Goal: Task Accomplishment & Management: Manage account settings

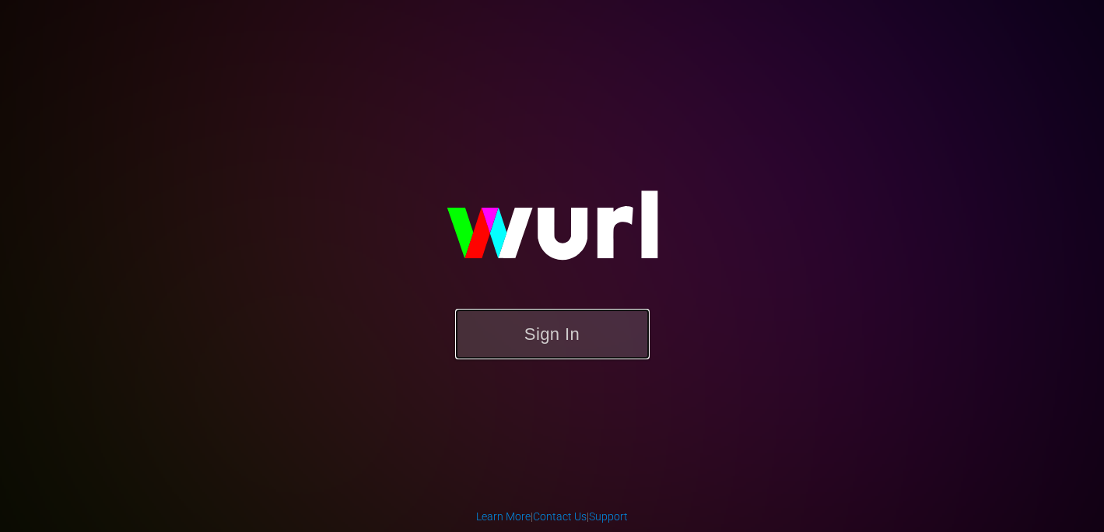
click at [517, 321] on button "Sign In" at bounding box center [552, 334] width 195 height 51
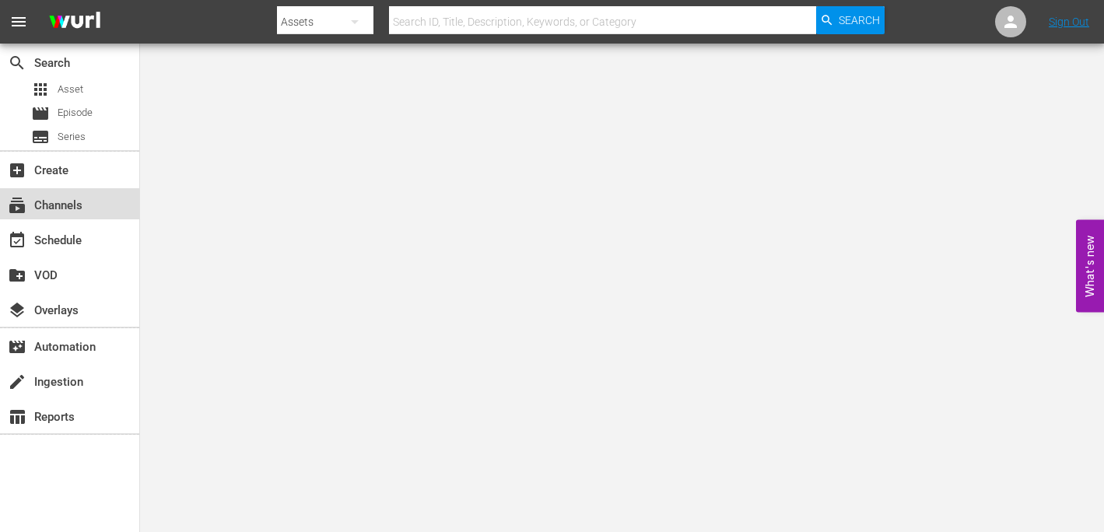
click at [88, 201] on div "subscriptions Channels" at bounding box center [69, 203] width 139 height 31
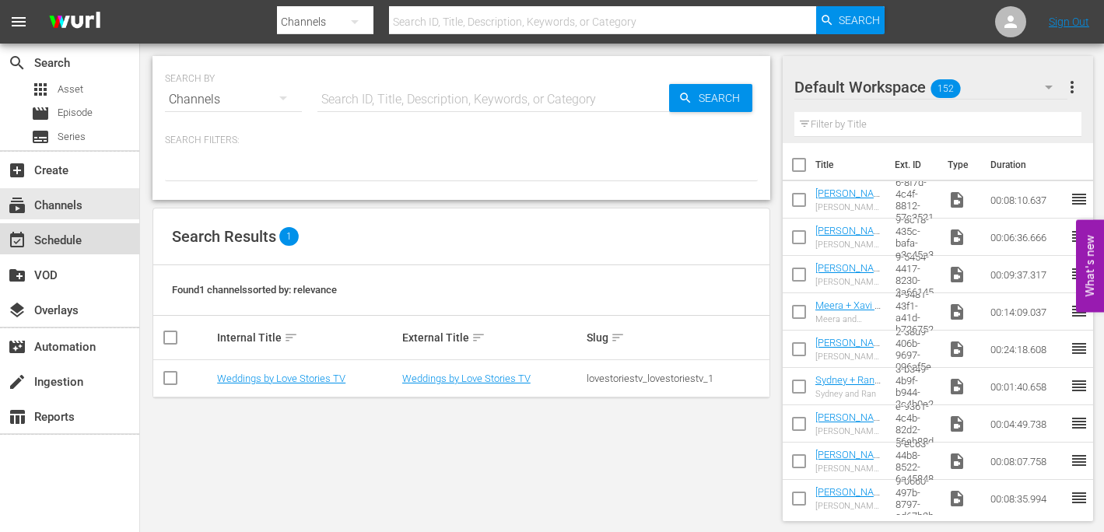
click at [77, 237] on div "event_available Schedule" at bounding box center [43, 238] width 87 height 14
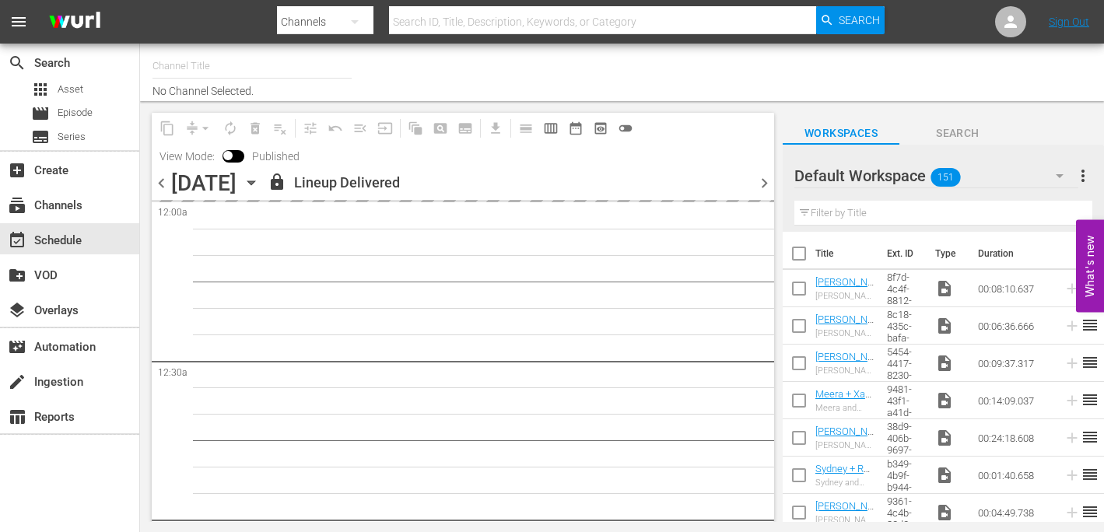
type input "Weddings by Love Stories TV (1061)"
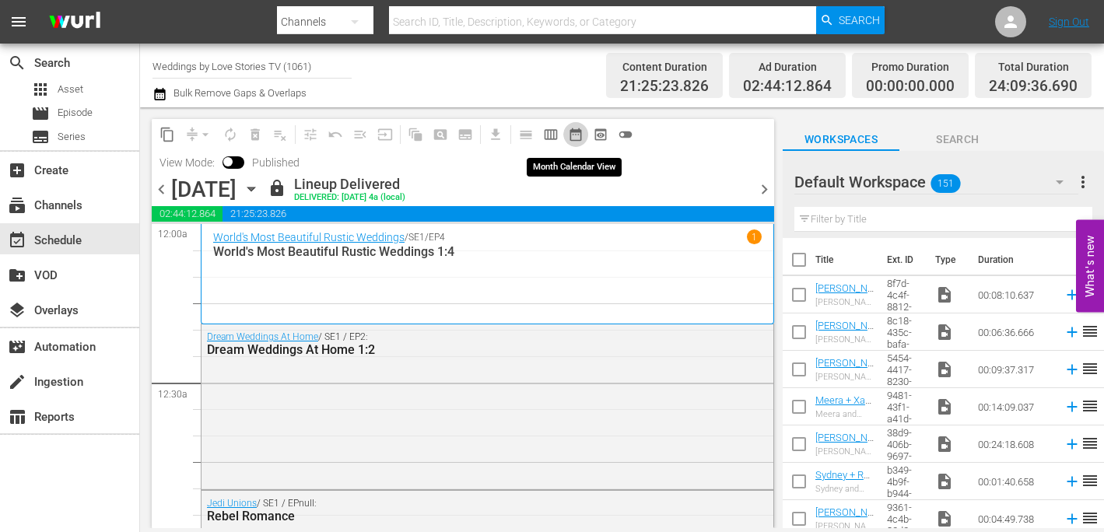
click at [577, 129] on span "date_range_outlined" at bounding box center [576, 135] width 16 height 16
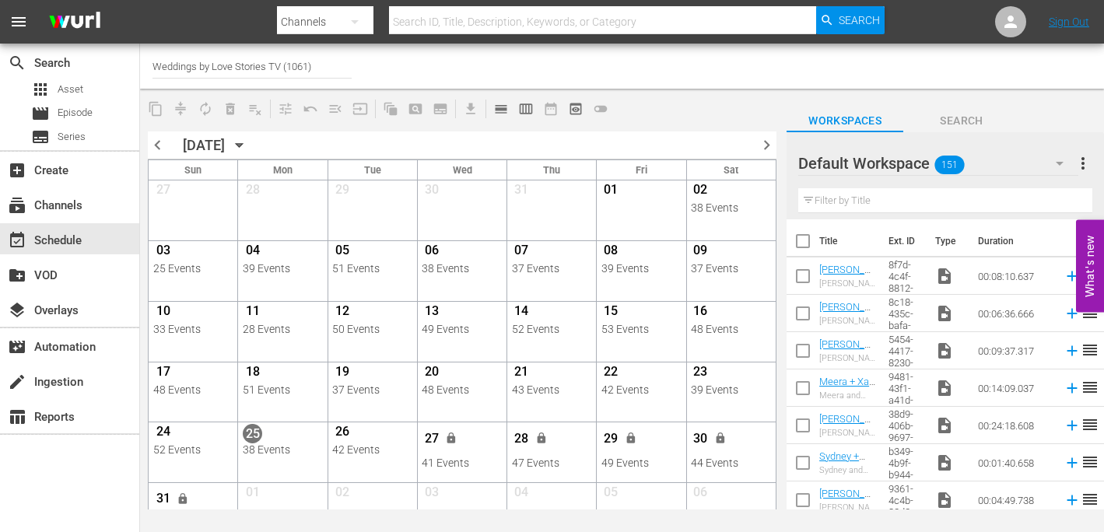
click at [764, 145] on span "chevron_right" at bounding box center [766, 144] width 19 height 19
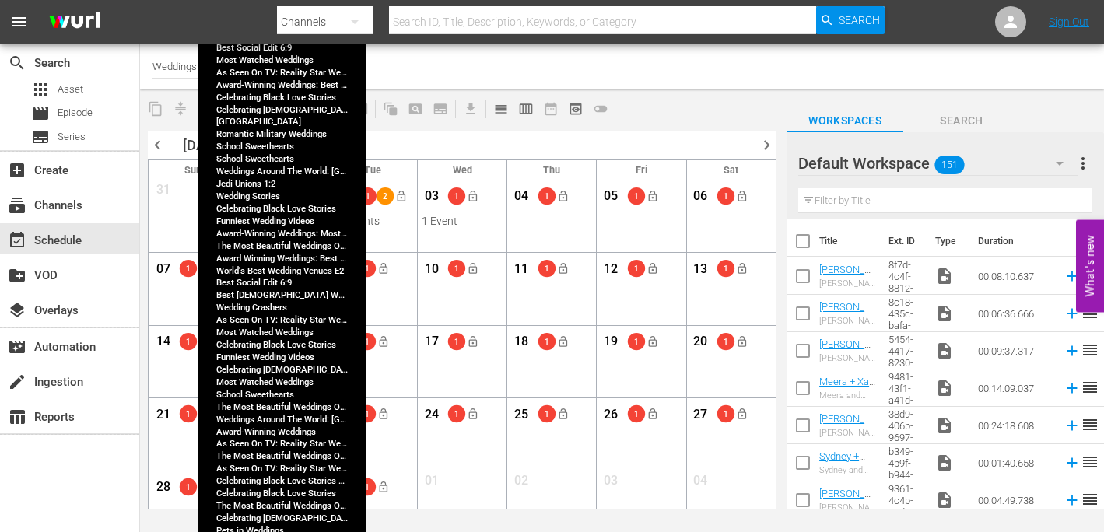
click at [286, 223] on div "54 Events" at bounding box center [283, 221] width 80 height 12
click at [282, 220] on div "54 Events" at bounding box center [283, 221] width 80 height 12
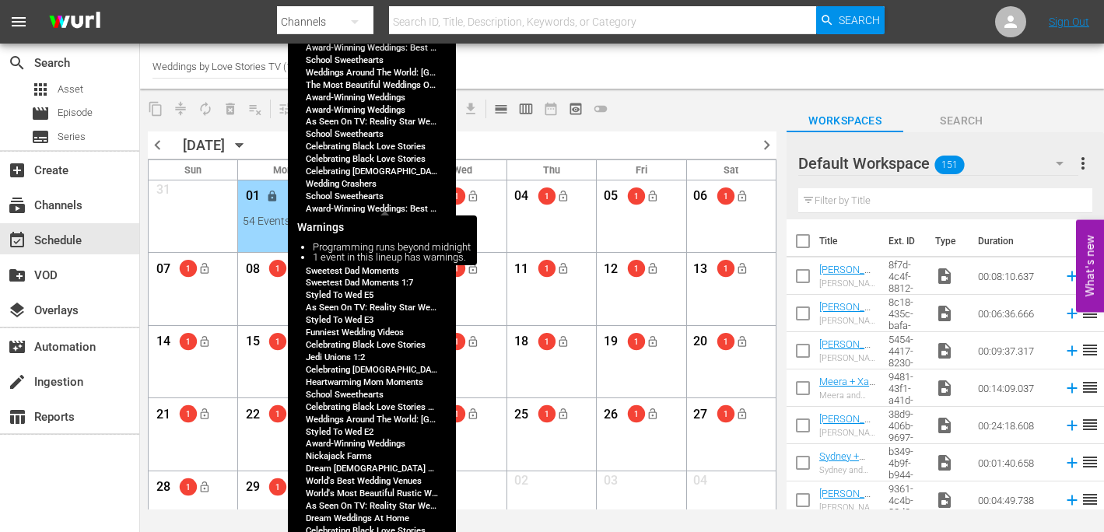
click at [377, 198] on span "2" at bounding box center [385, 196] width 17 height 9
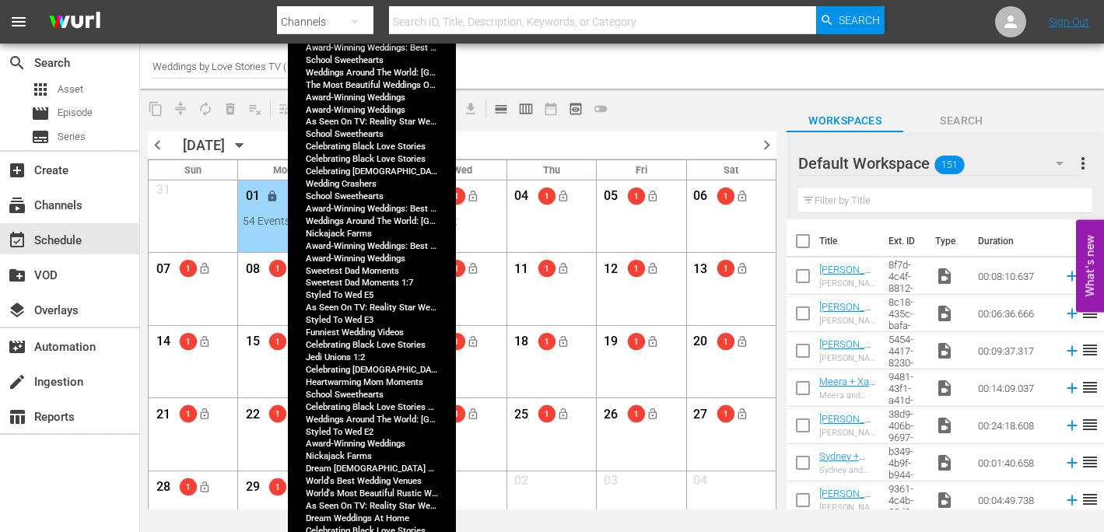
click at [406, 222] on div "47 Events" at bounding box center [372, 221] width 80 height 12
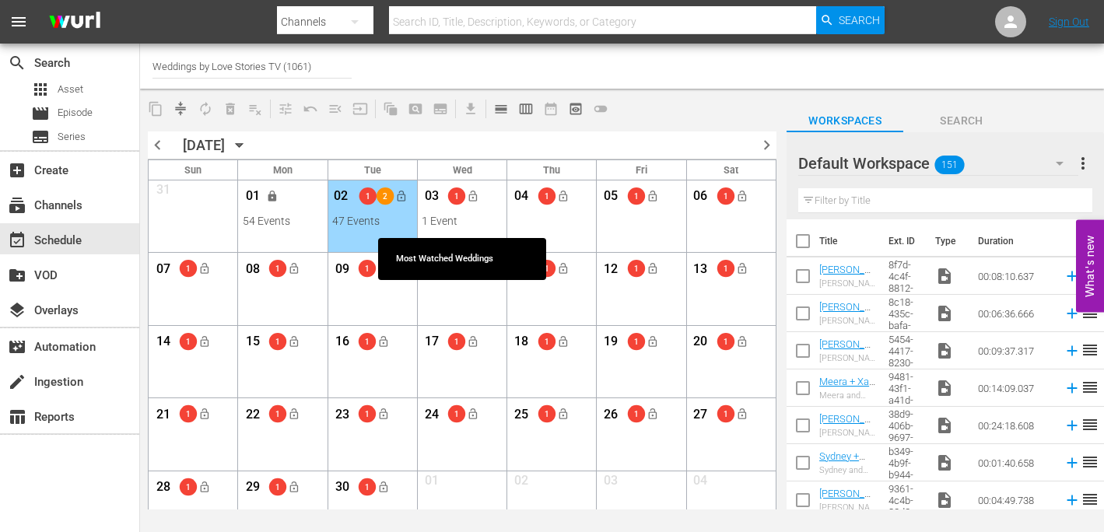
click at [459, 220] on div "1 Event" at bounding box center [462, 221] width 80 height 12
click at [466, 221] on div "1 Event" at bounding box center [462, 221] width 80 height 12
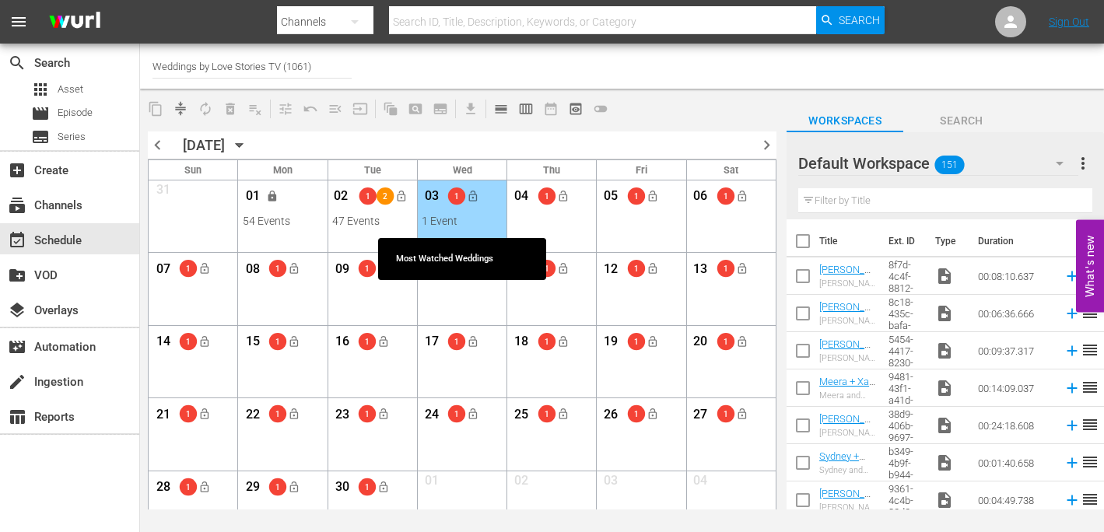
click at [466, 221] on div "1 Event" at bounding box center [462, 221] width 80 height 12
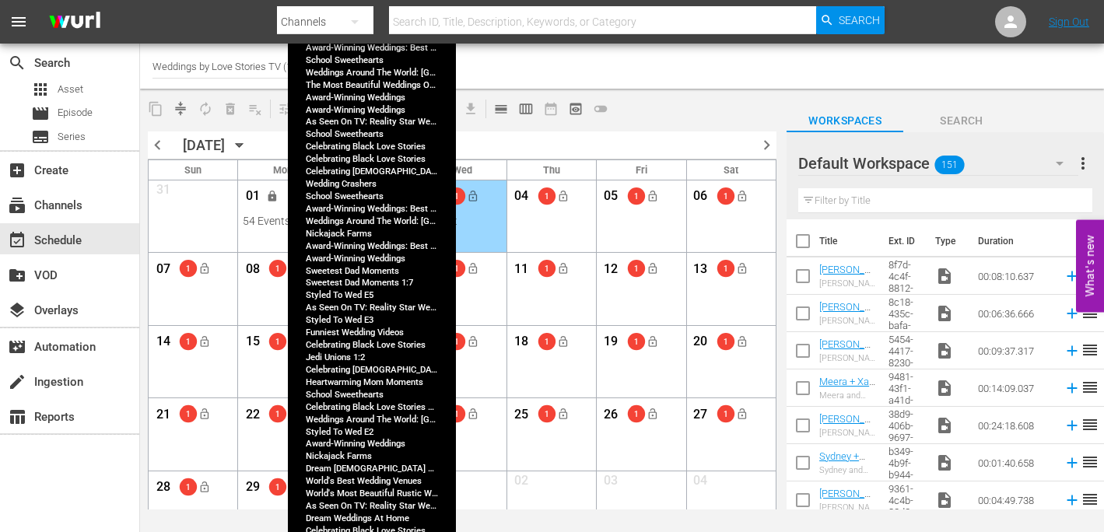
click at [377, 218] on div "47 Events" at bounding box center [372, 221] width 80 height 12
click at [377, 217] on div "47 Events" at bounding box center [372, 221] width 80 height 12
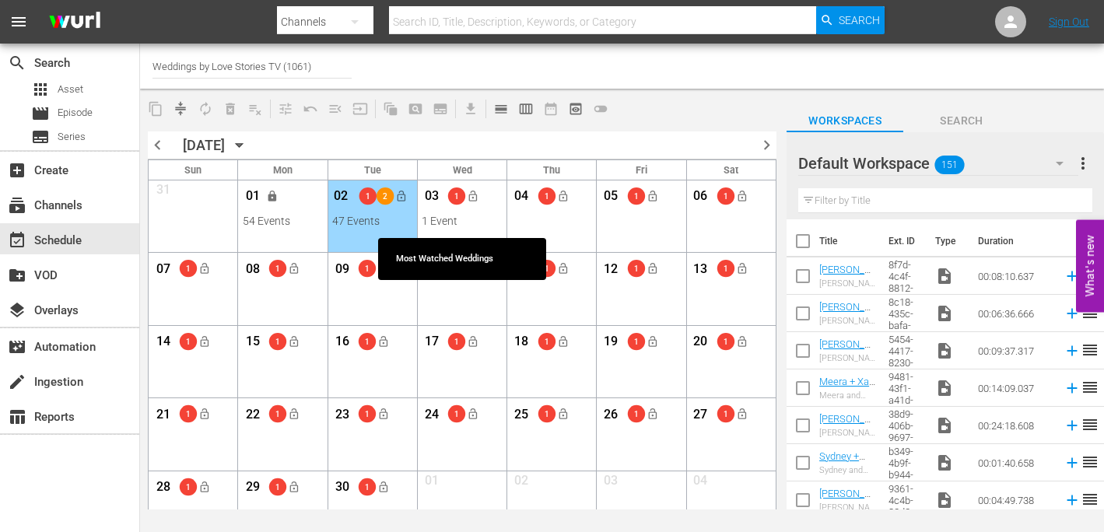
click at [456, 223] on div "1 Event" at bounding box center [462, 221] width 80 height 12
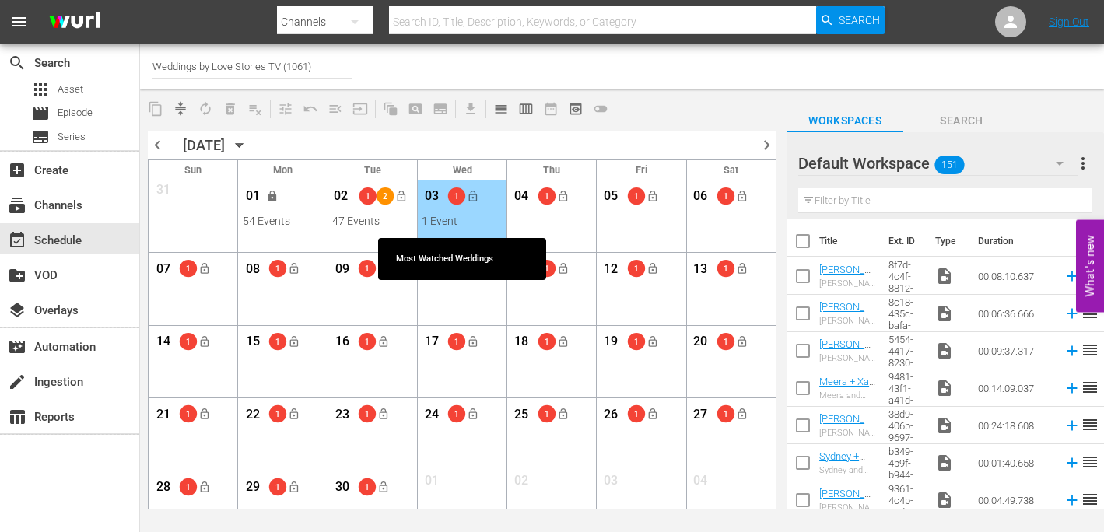
click at [456, 223] on div "1 Event" at bounding box center [462, 221] width 80 height 12
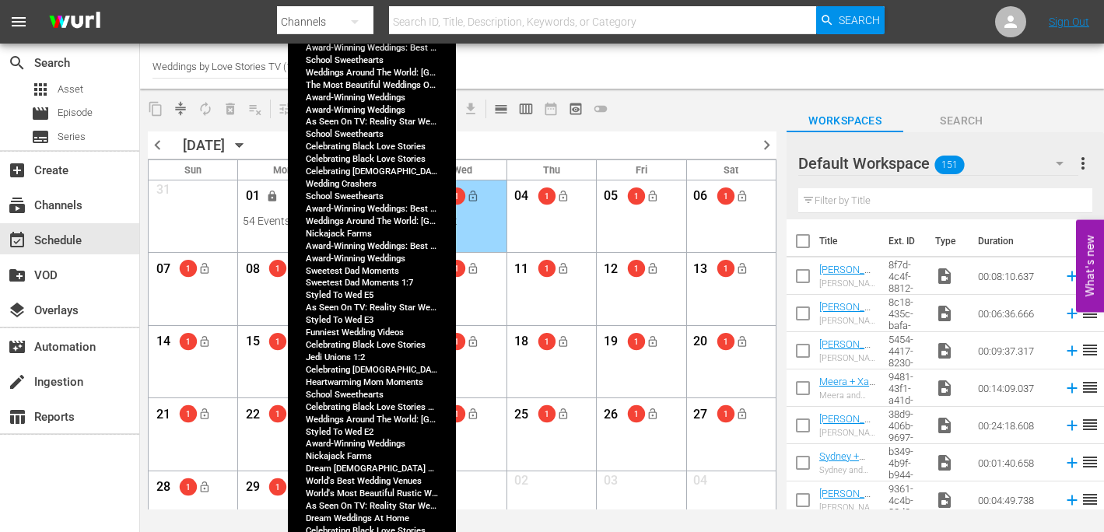
click at [380, 216] on div "47 Events" at bounding box center [372, 221] width 80 height 12
click at [373, 221] on div "47 Events" at bounding box center [372, 221] width 80 height 12
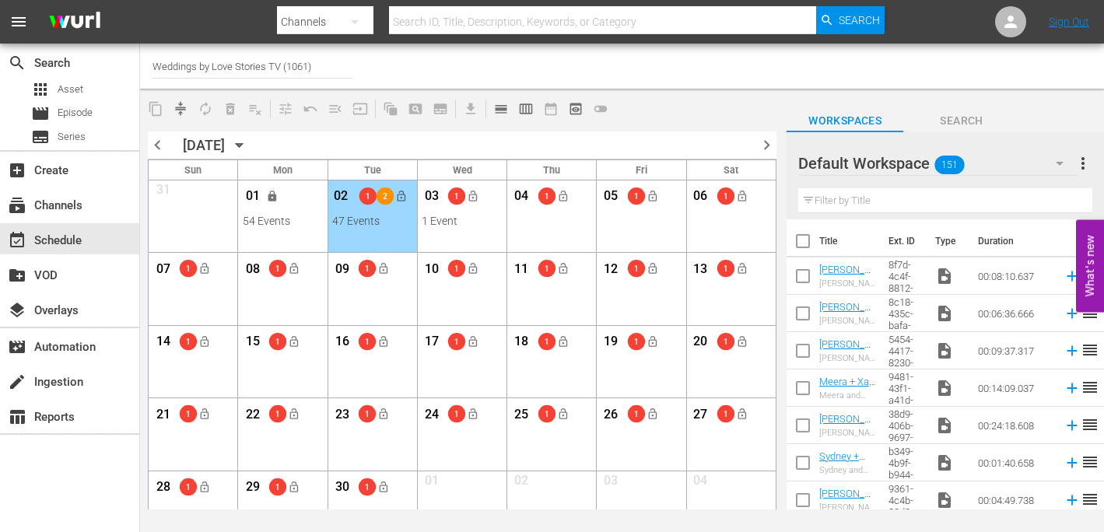
click at [376, 228] on div "02 1 2 lock_open 47 Events View Lineup Unlock Selected Day Lock Selected Day" at bounding box center [372, 205] width 89 height 49
click at [506, 109] on span "calendar_view_day_outlined" at bounding box center [501, 109] width 16 height 16
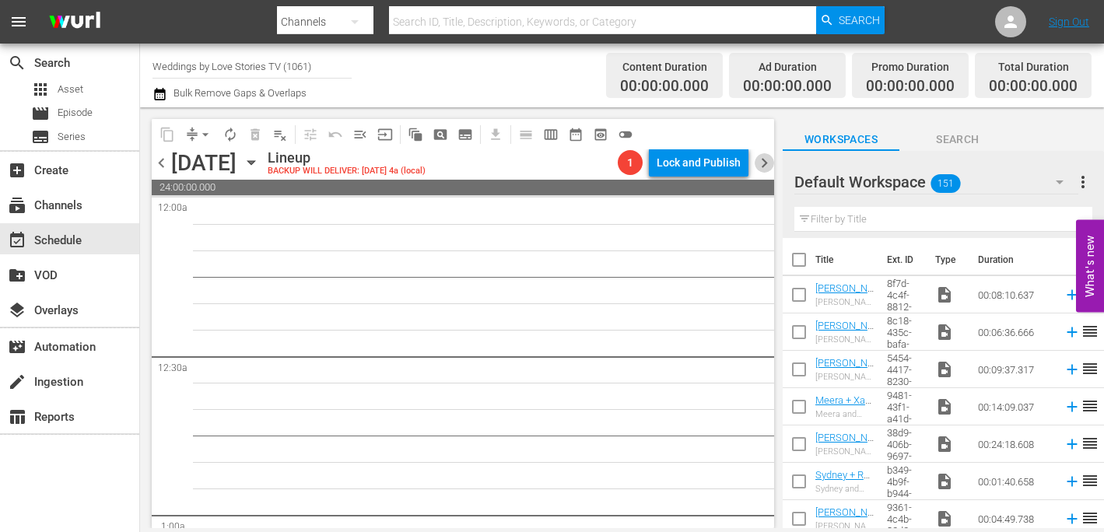
click at [766, 156] on span "chevron_right" at bounding box center [764, 162] width 19 height 19
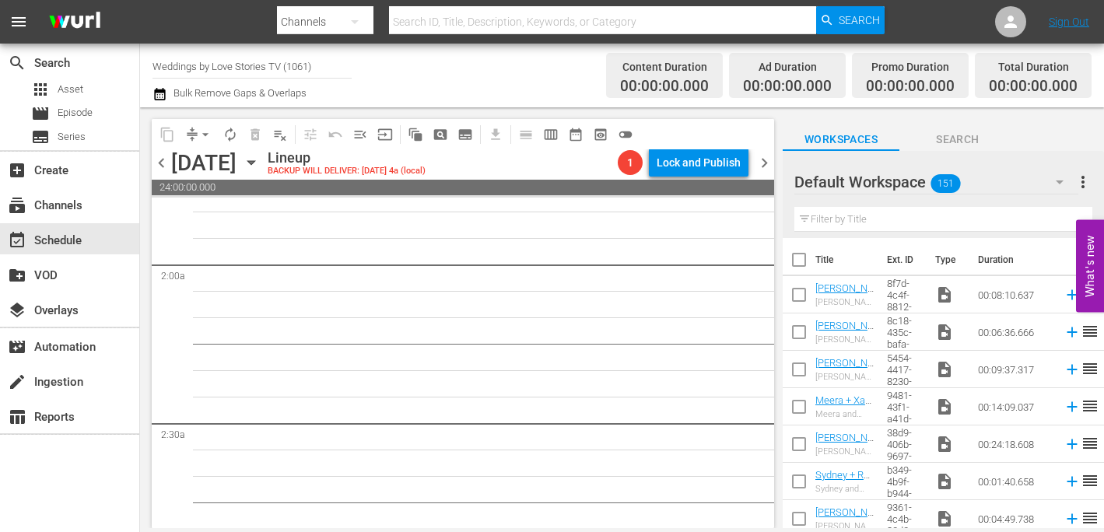
scroll to position [129, 0]
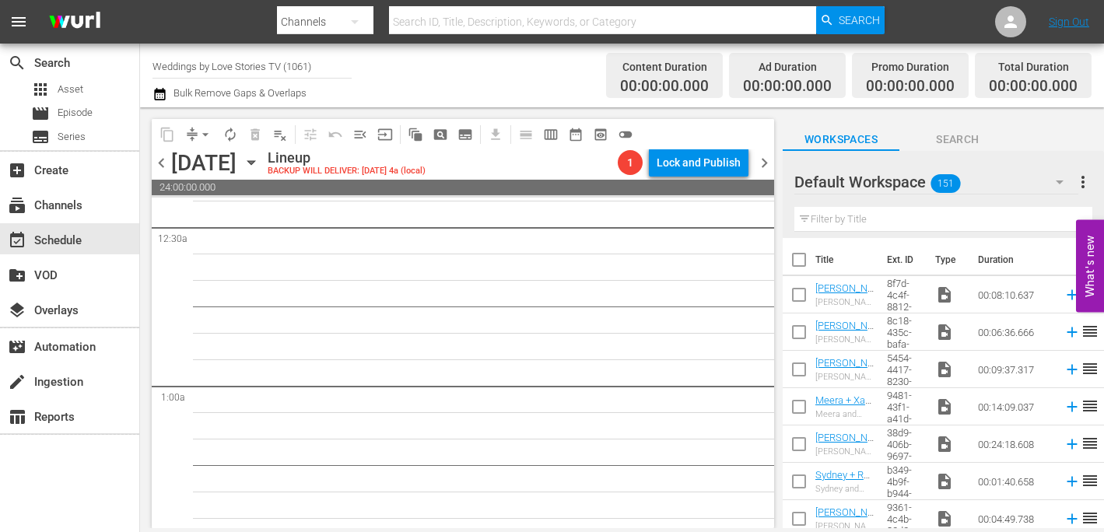
click at [156, 163] on span "chevron_left" at bounding box center [161, 162] width 19 height 19
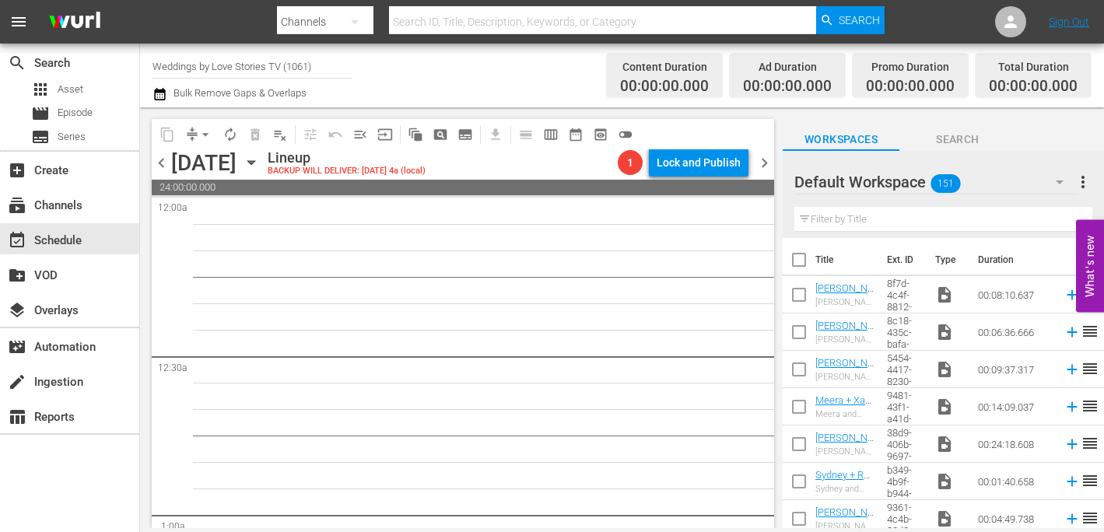
click at [163, 163] on span "chevron_left" at bounding box center [161, 162] width 19 height 19
click at [160, 159] on span "chevron_left" at bounding box center [161, 162] width 19 height 19
click at [264, 160] on div "Tuesday, September 23rd September 23rd" at bounding box center [217, 163] width 93 height 26
click at [254, 163] on icon "button" at bounding box center [250, 163] width 7 height 4
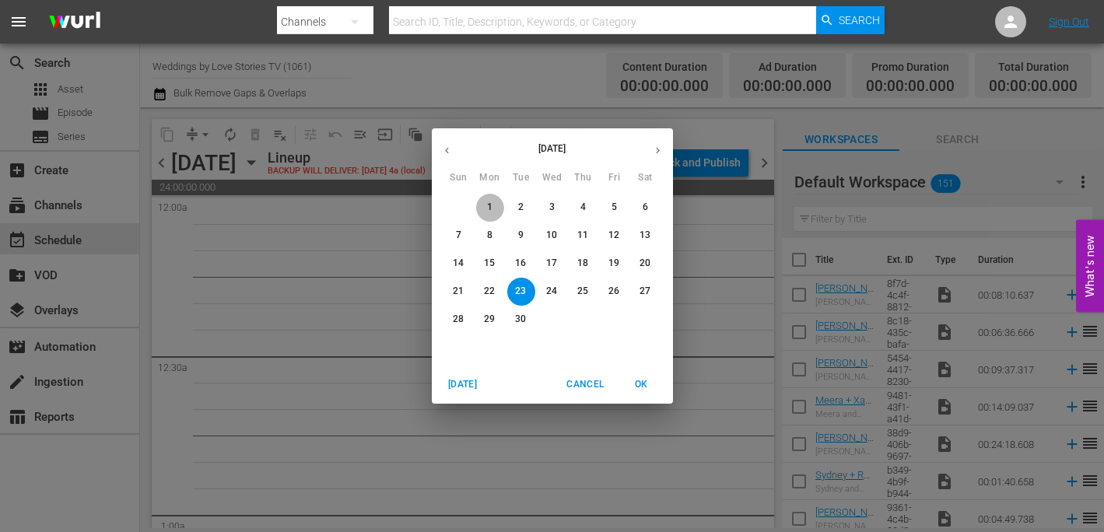
click at [487, 201] on p "1" at bounding box center [489, 207] width 5 height 13
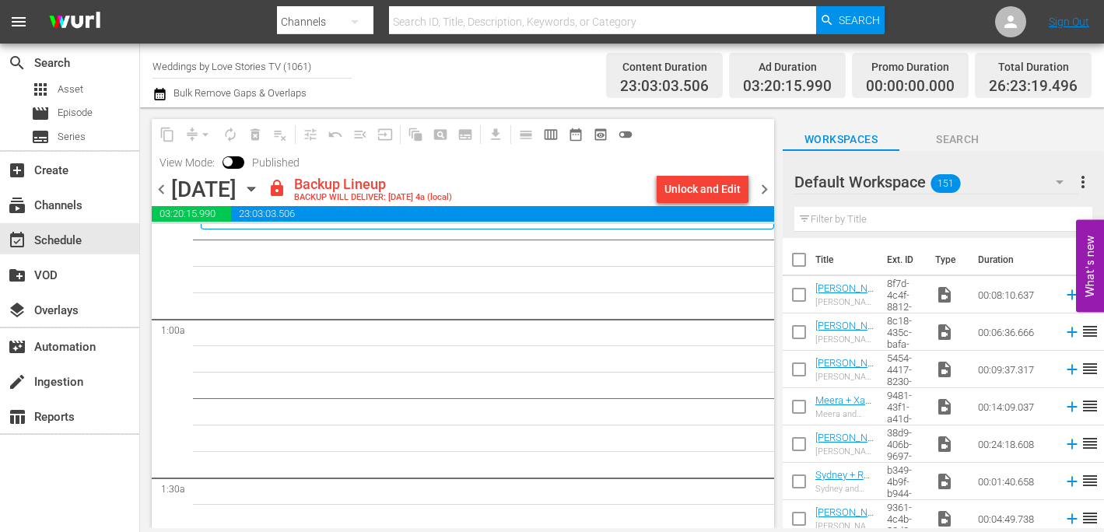
scroll to position [226, 0]
click at [708, 186] on div "Unlock and Edit" at bounding box center [702, 189] width 76 height 28
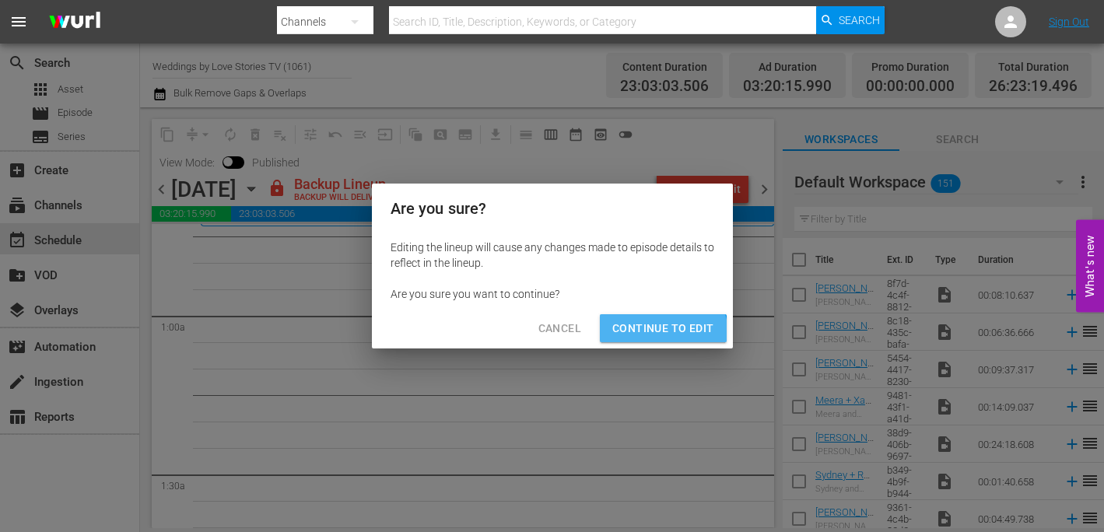
click at [660, 335] on span "Continue to Edit" at bounding box center [662, 328] width 101 height 19
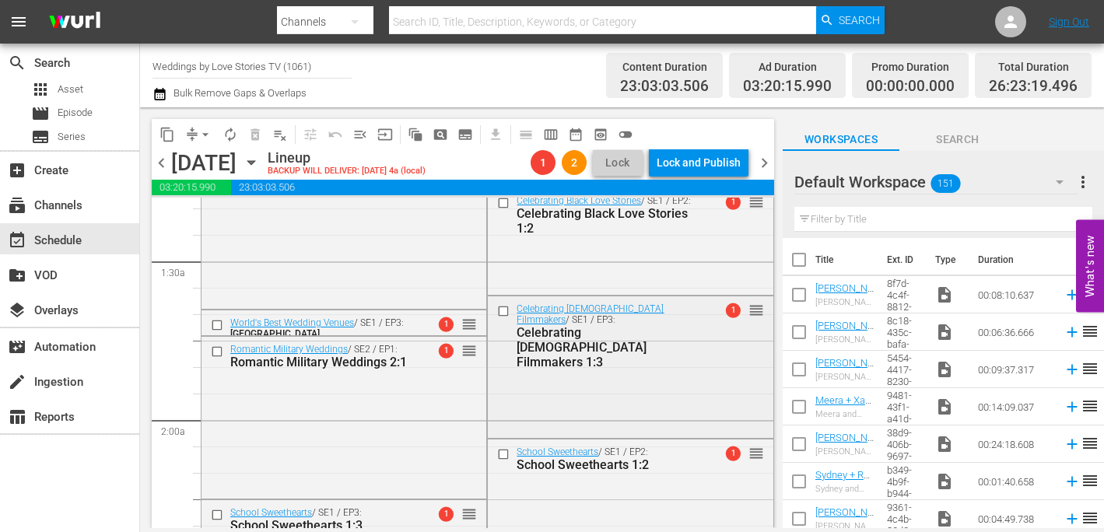
scroll to position [409, 0]
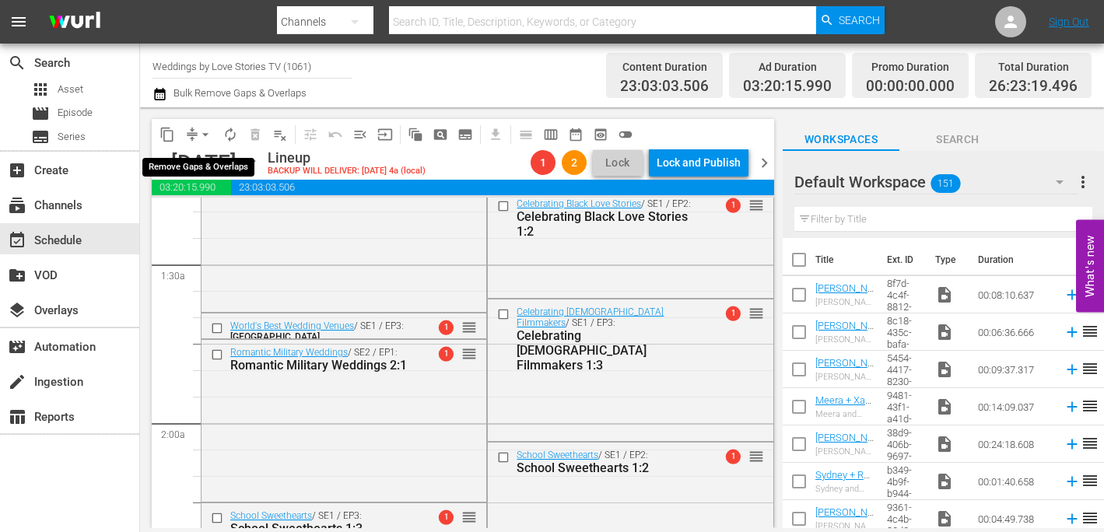
click at [196, 135] on button "arrow_drop_down" at bounding box center [205, 134] width 25 height 25
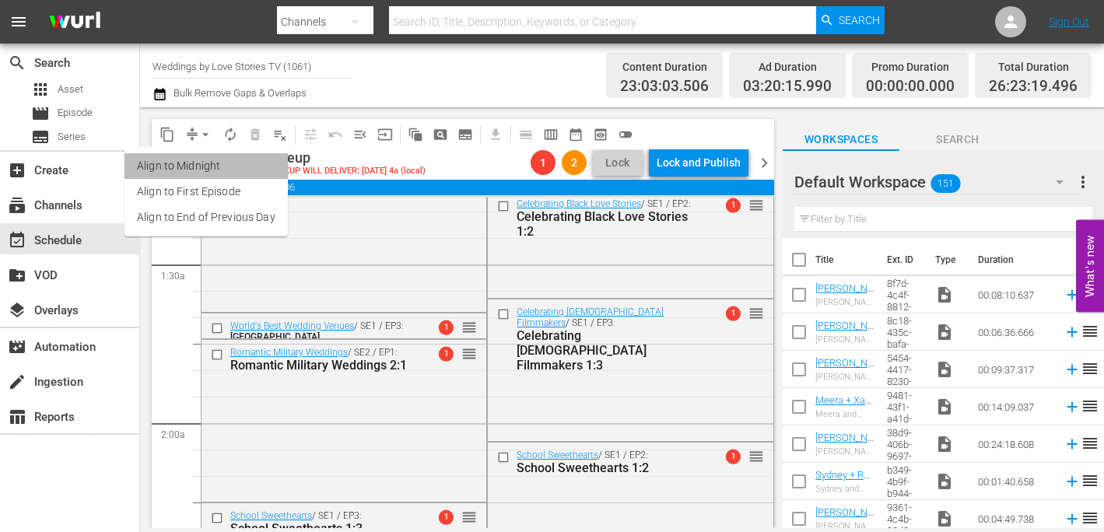
click at [221, 175] on li "Align to Midnight" at bounding box center [205, 166] width 163 height 26
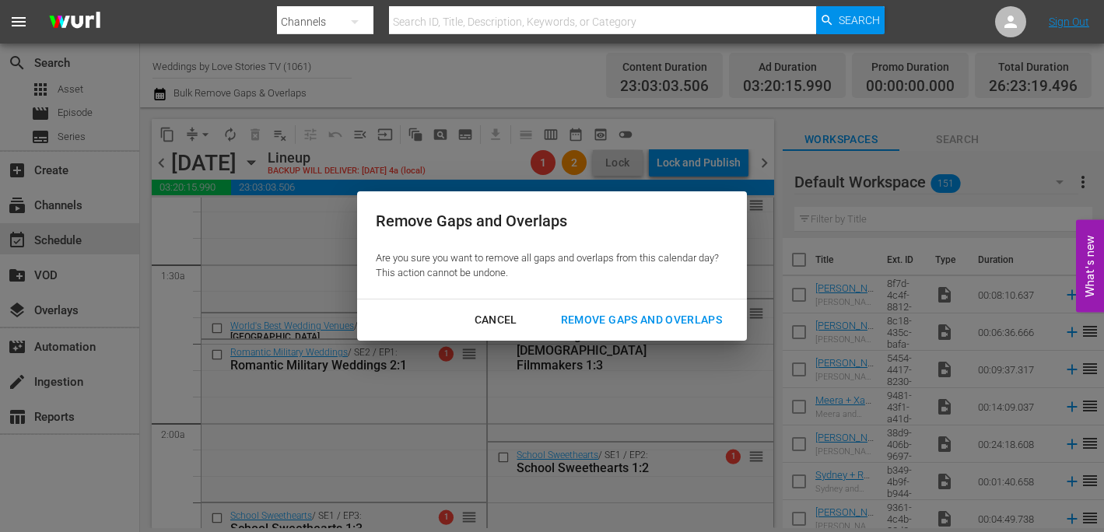
click at [626, 310] on div "Remove Gaps and Overlaps" at bounding box center [642, 319] width 186 height 19
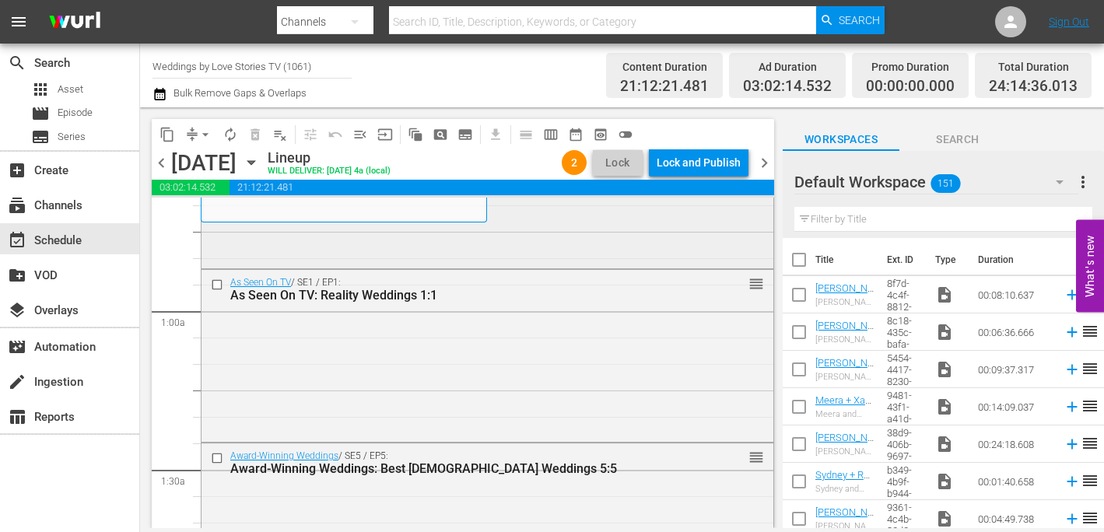
scroll to position [0, 0]
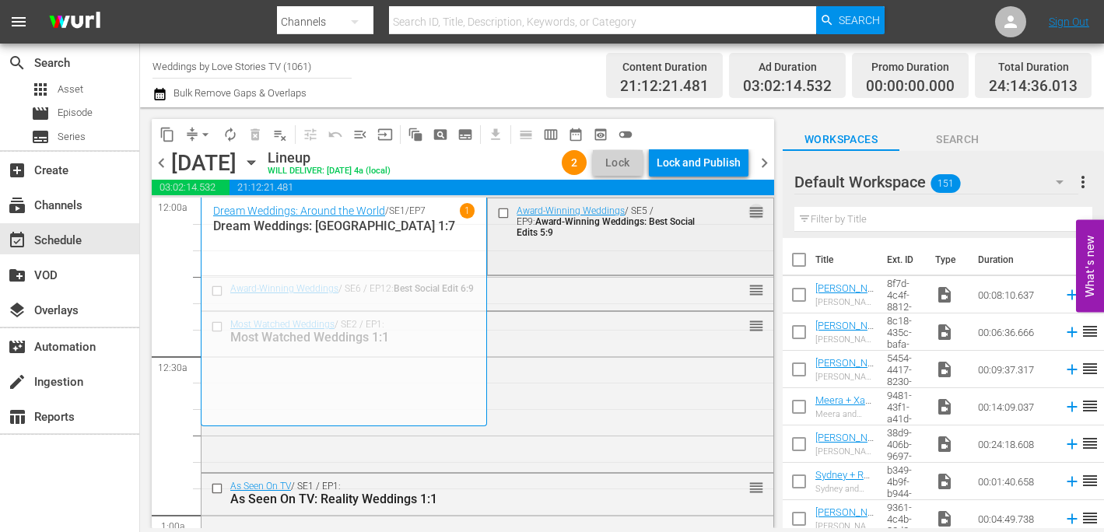
click at [756, 213] on span "reorder" at bounding box center [756, 212] width 16 height 17
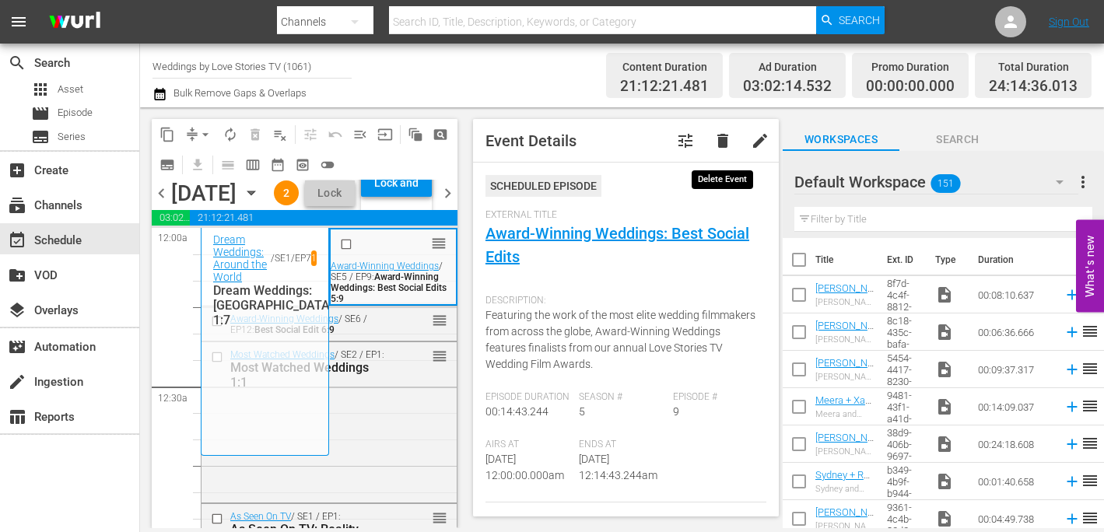
click at [723, 152] on button "delete" at bounding box center [722, 140] width 37 height 37
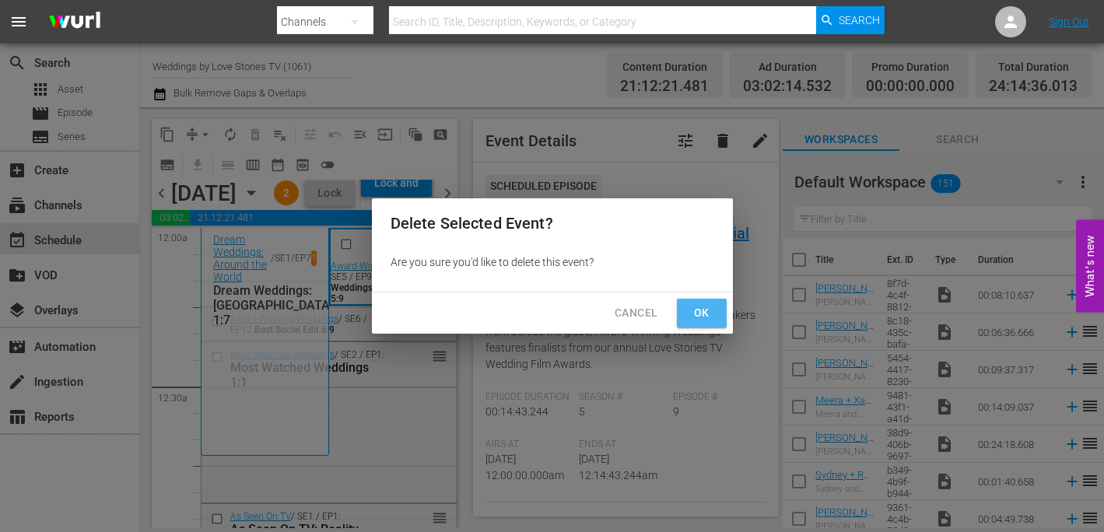
click at [692, 307] on span "Ok" at bounding box center [701, 312] width 25 height 19
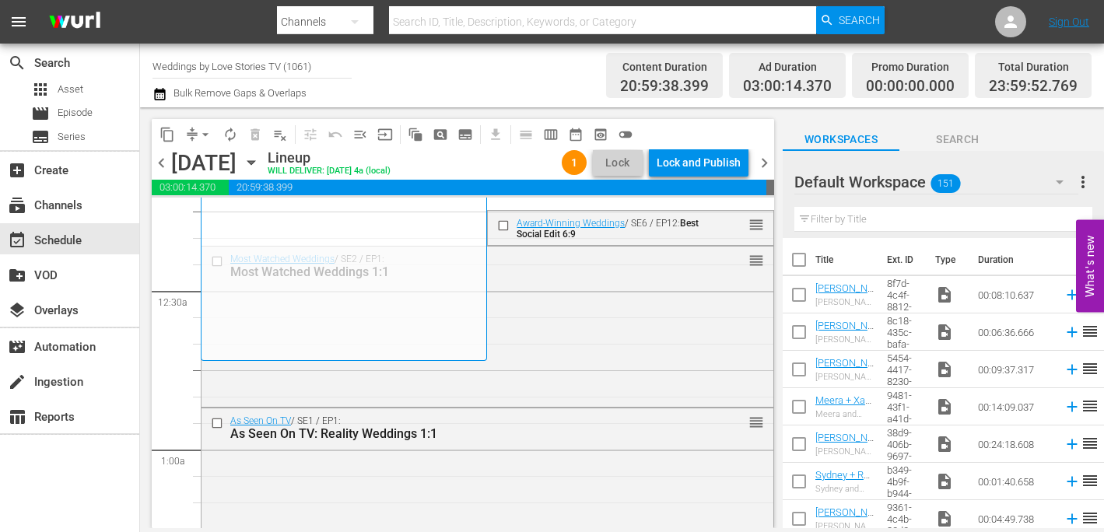
scroll to position [70, 0]
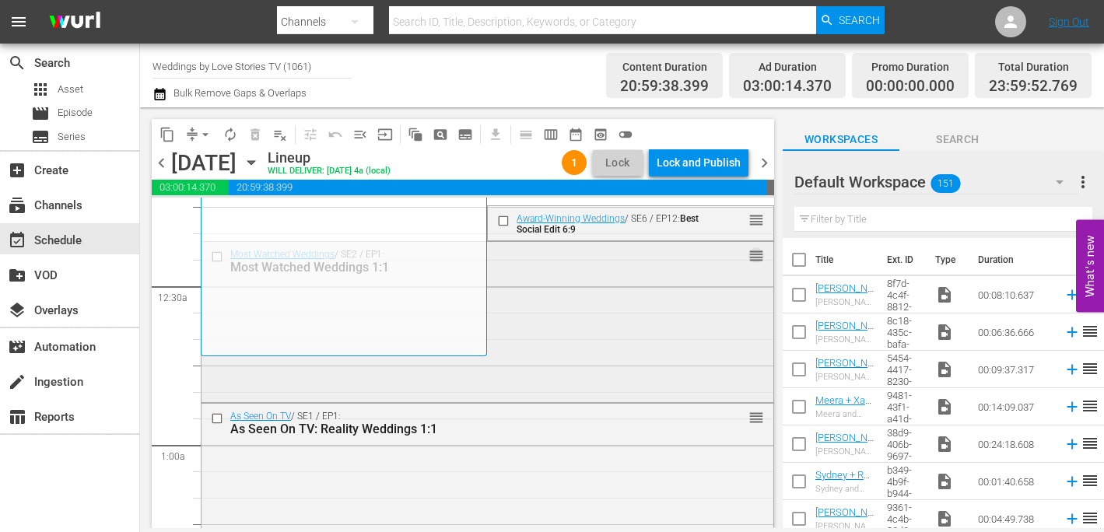
click at [755, 254] on span "reorder" at bounding box center [756, 255] width 16 height 17
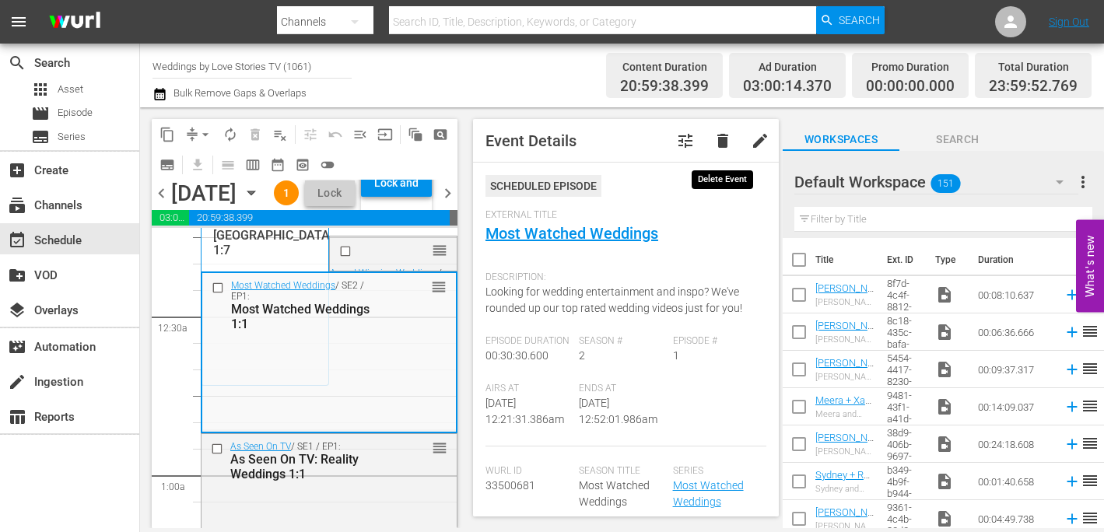
click at [721, 138] on span "delete" at bounding box center [722, 140] width 19 height 19
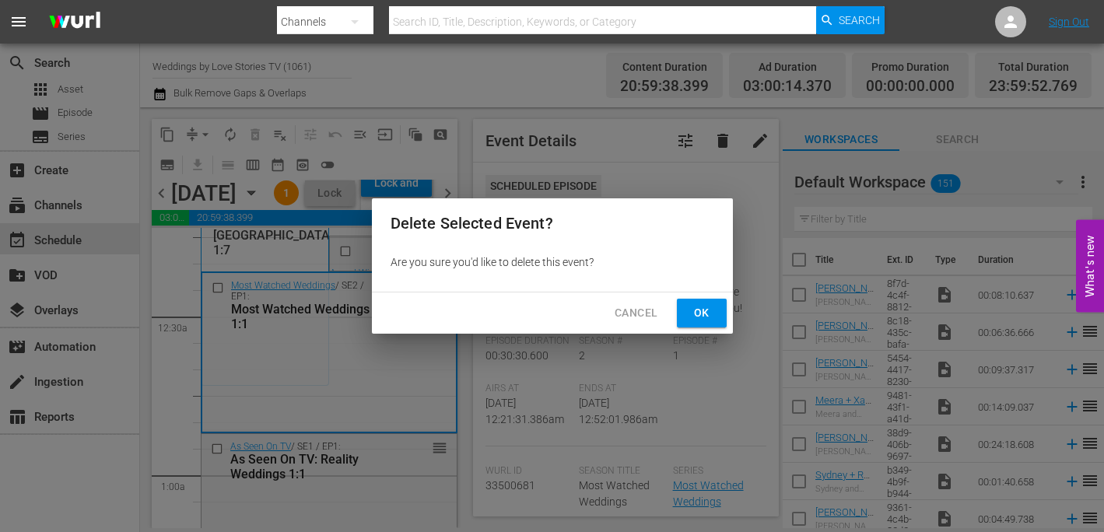
click at [640, 310] on span "Cancel" at bounding box center [636, 312] width 43 height 19
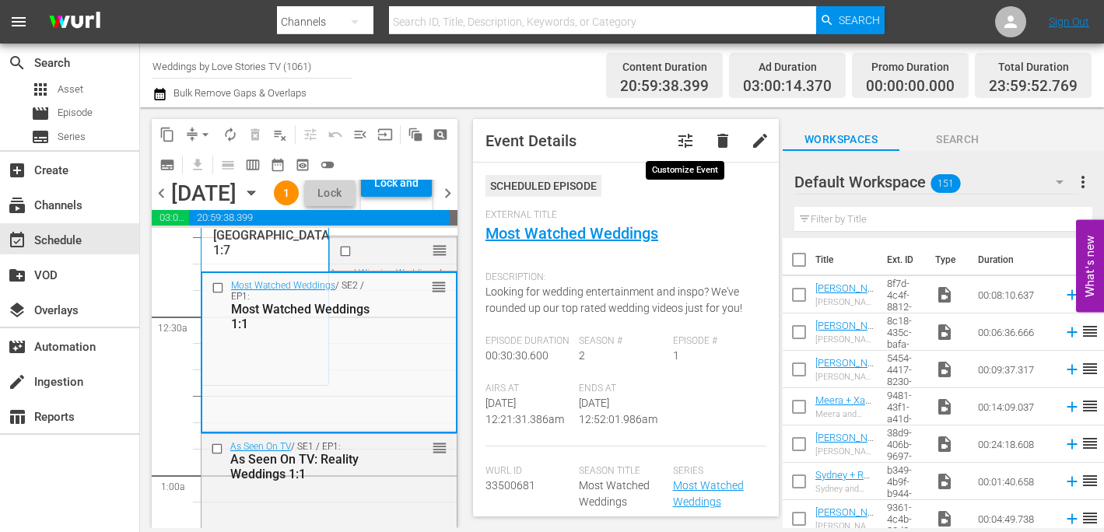
click at [686, 135] on span "tune" at bounding box center [685, 140] width 19 height 19
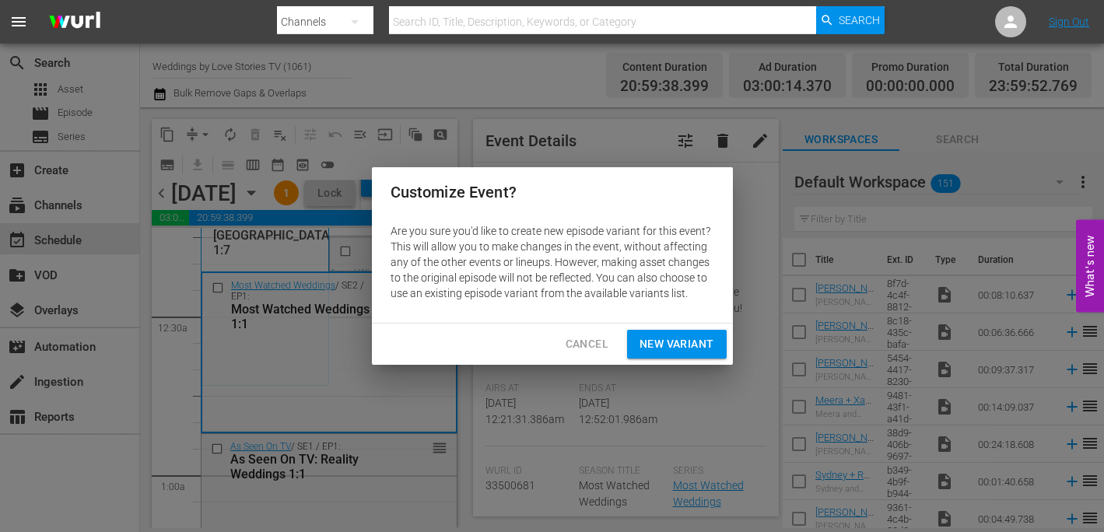
click at [563, 347] on button "Cancel" at bounding box center [587, 344] width 68 height 29
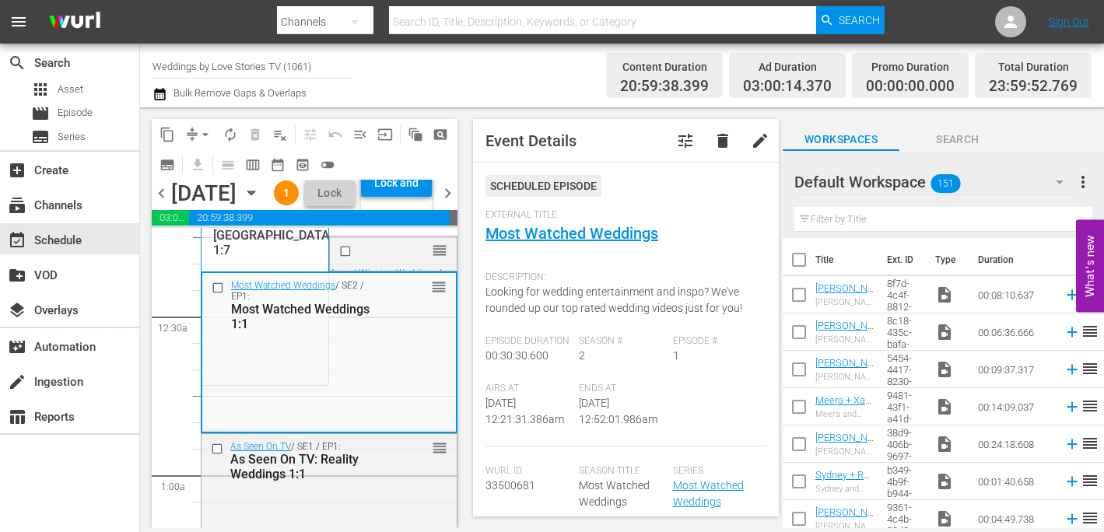
click at [148, 317] on div "content_copy compress arrow_drop_down autorenew_outlined delete_forever_outline…" at bounding box center [300, 317] width 321 height 421
click at [383, 184] on div "chevron_left Monday, September 1st September 1st Lineup WILL DELIVER: 8/31 @ 4a…" at bounding box center [305, 195] width 306 height 30
click at [271, 377] on div "Most Watched Weddings / SE2 / EP1: Most Watched Weddings 1:1 reorder" at bounding box center [329, 351] width 254 height 156
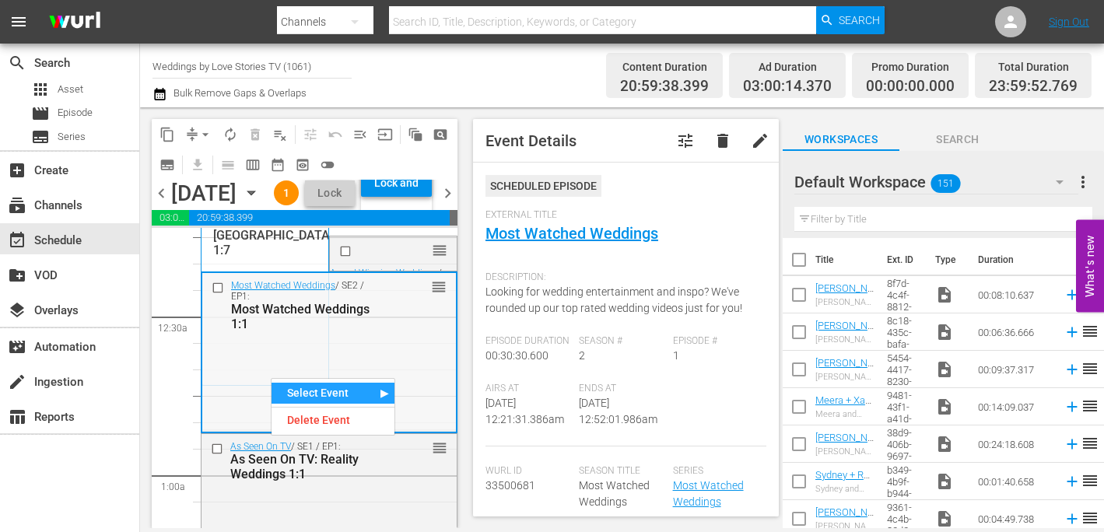
click at [385, 337] on div "Most Watched Weddings / SE2 / EP1: Most Watched Weddings 1:1 reorder" at bounding box center [329, 305] width 254 height 64
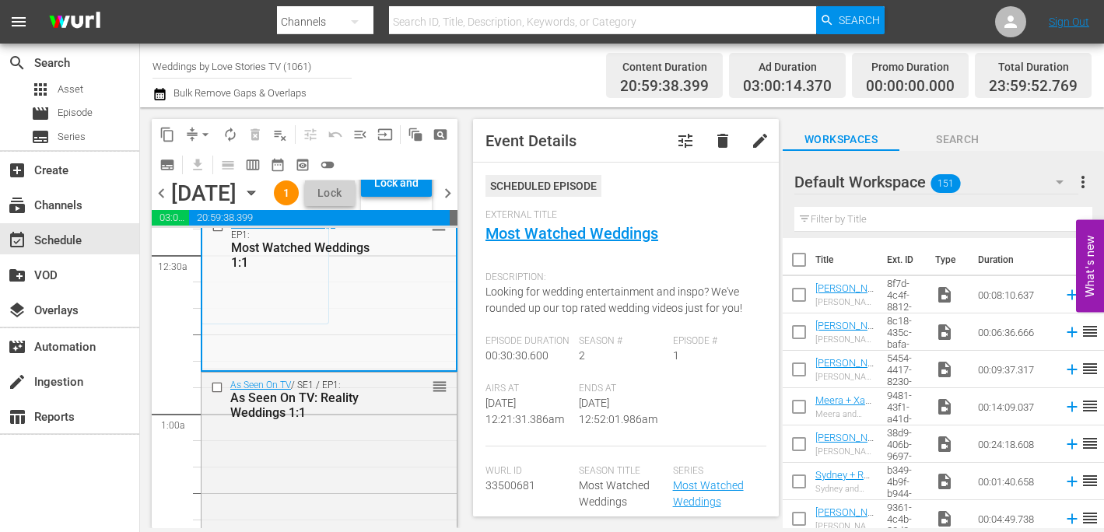
scroll to position [0, 0]
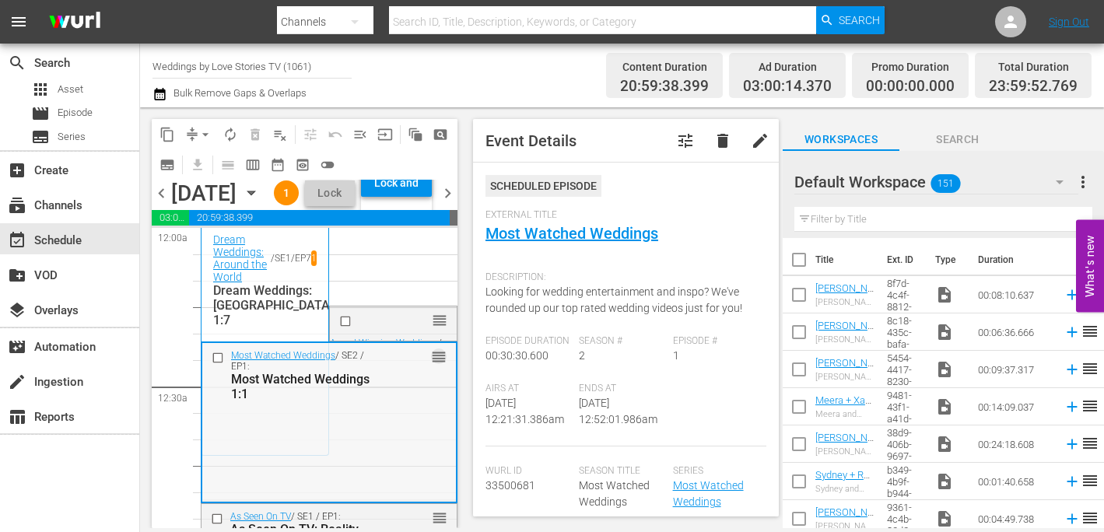
click at [441, 366] on span "reorder" at bounding box center [439, 357] width 16 height 17
click at [717, 138] on span "delete" at bounding box center [722, 140] width 19 height 19
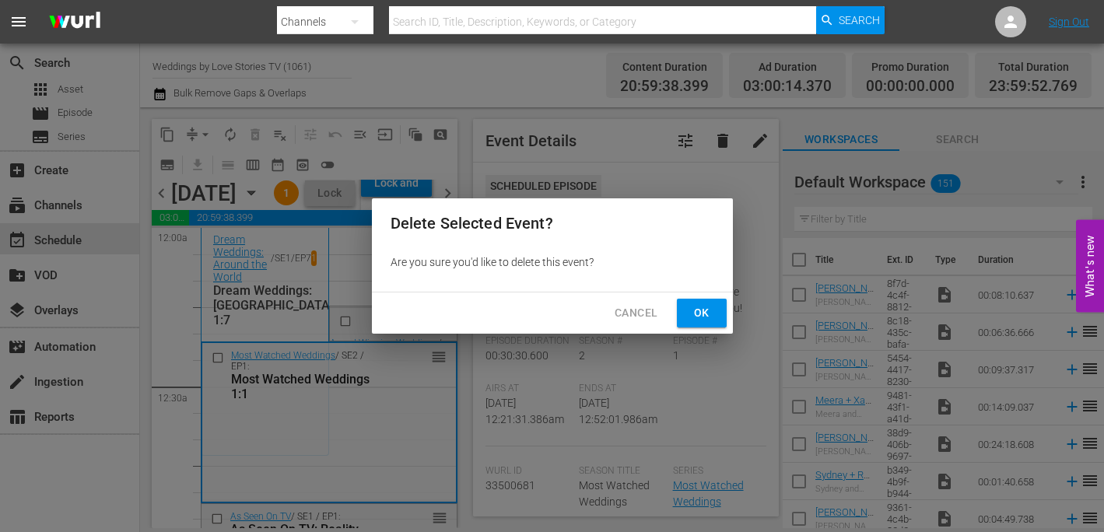
click at [696, 307] on span "Ok" at bounding box center [701, 312] width 25 height 19
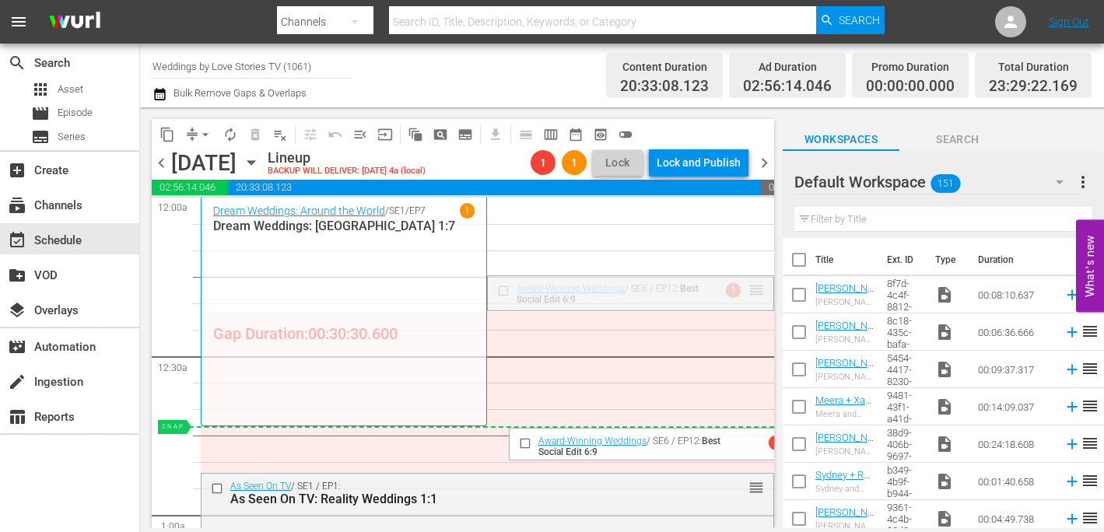
drag, startPoint x: 752, startPoint y: 289, endPoint x: 737, endPoint y: 432, distance: 143.1
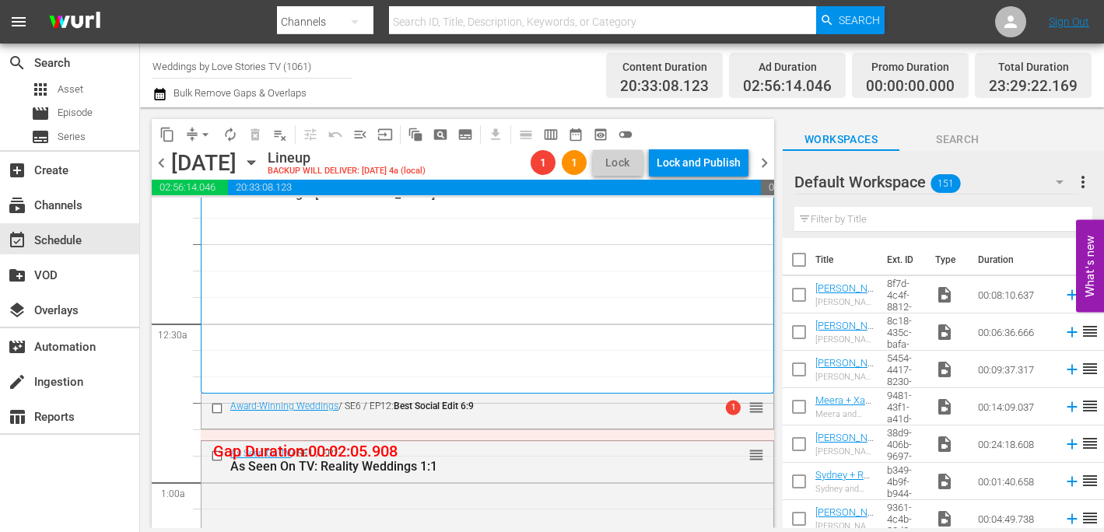
scroll to position [30, 0]
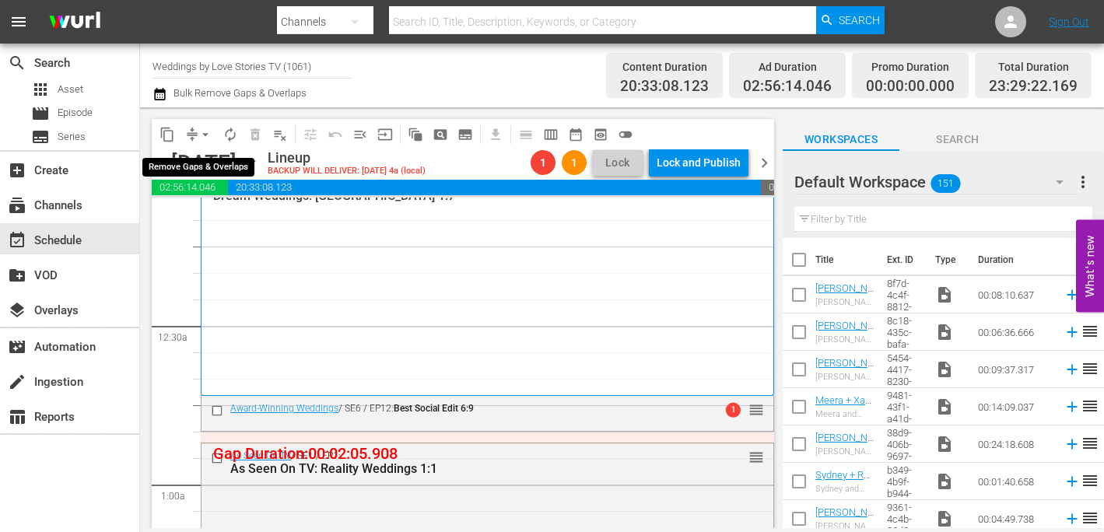
click at [199, 131] on span "arrow_drop_down" at bounding box center [206, 135] width 16 height 16
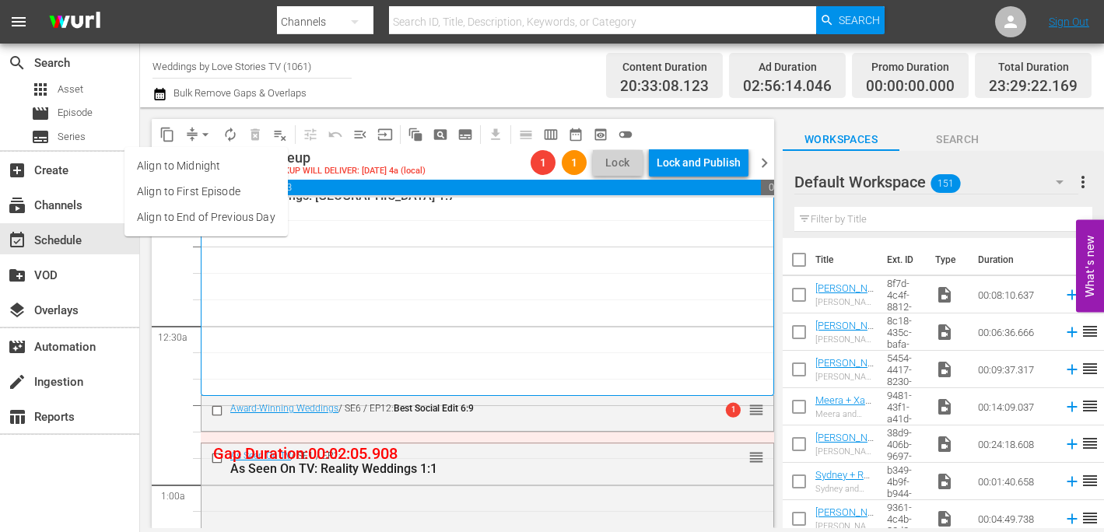
click at [217, 167] on li "Align to Midnight" at bounding box center [205, 166] width 163 height 26
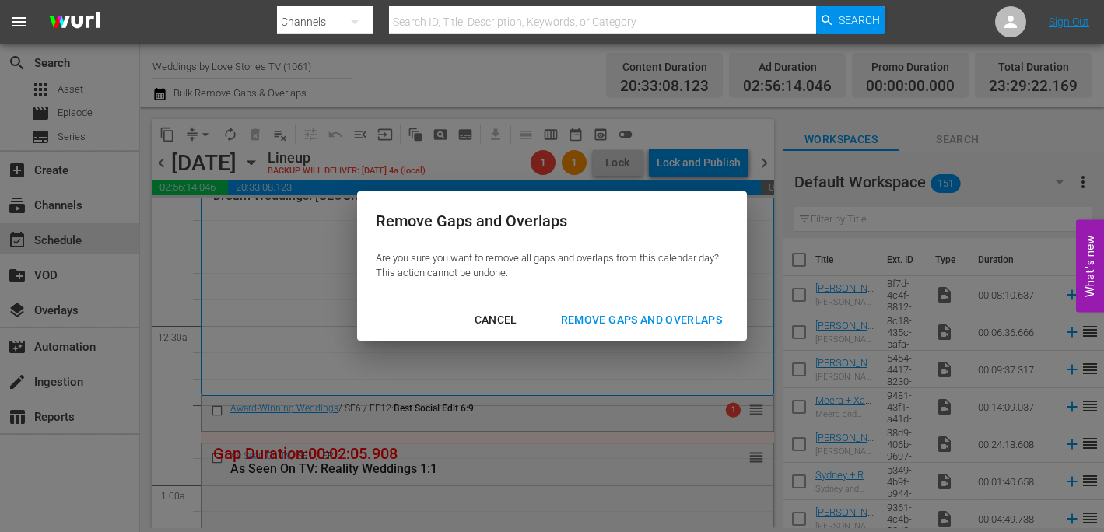
click at [675, 311] on div "Remove Gaps and Overlaps" at bounding box center [642, 319] width 186 height 19
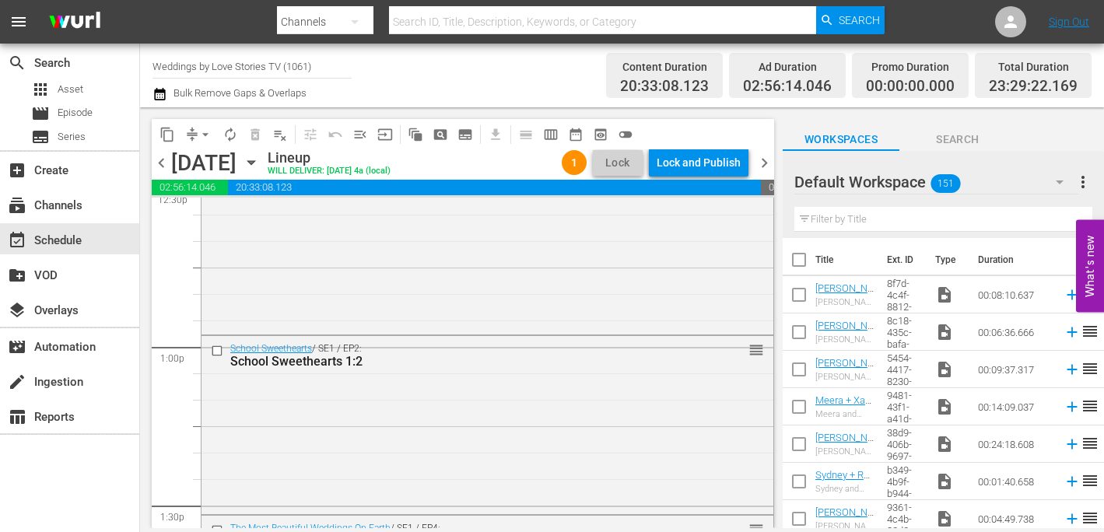
scroll to position [3881, 0]
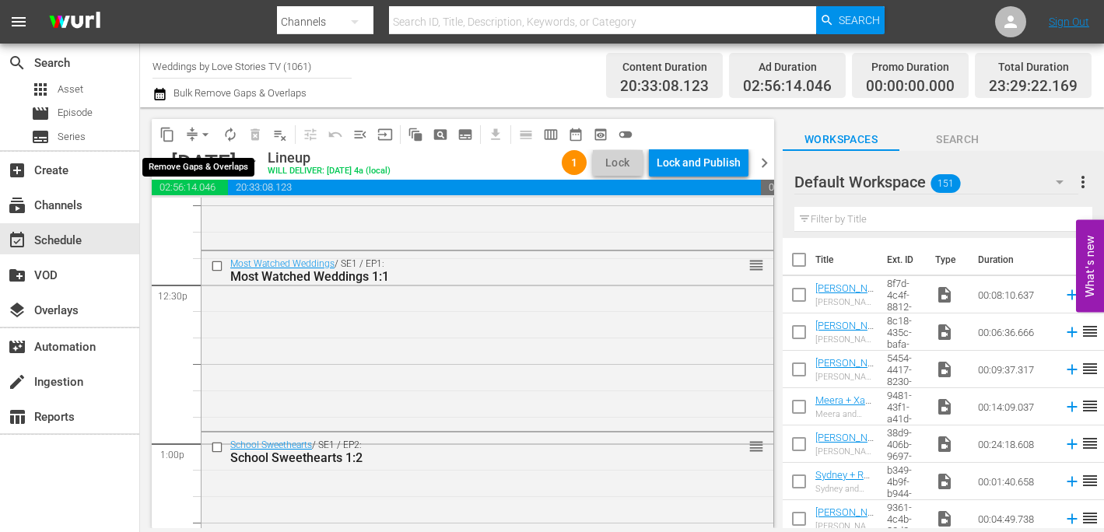
click at [202, 132] on span "arrow_drop_down" at bounding box center [206, 135] width 16 height 16
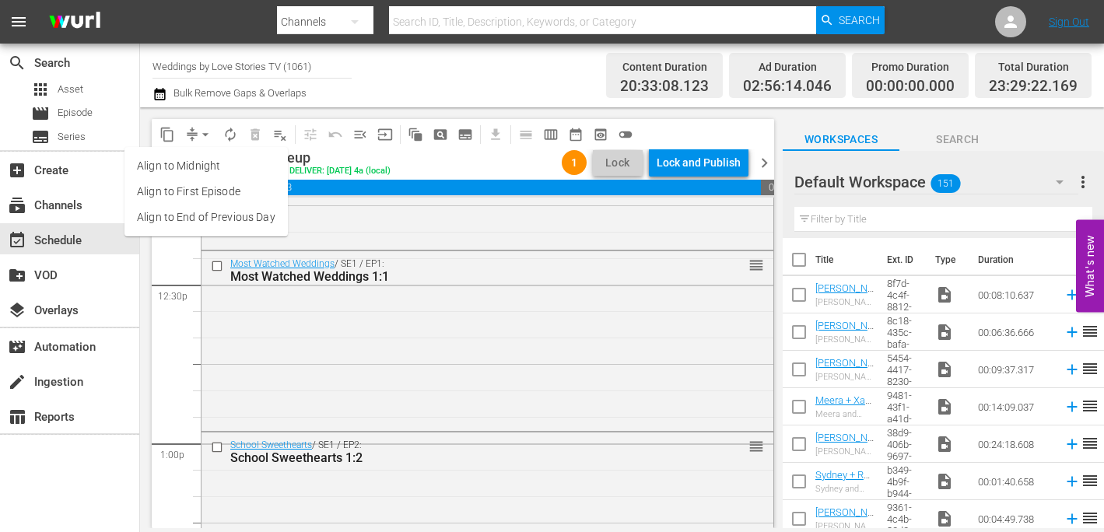
click at [233, 193] on li "Align to First Episode" at bounding box center [205, 192] width 163 height 26
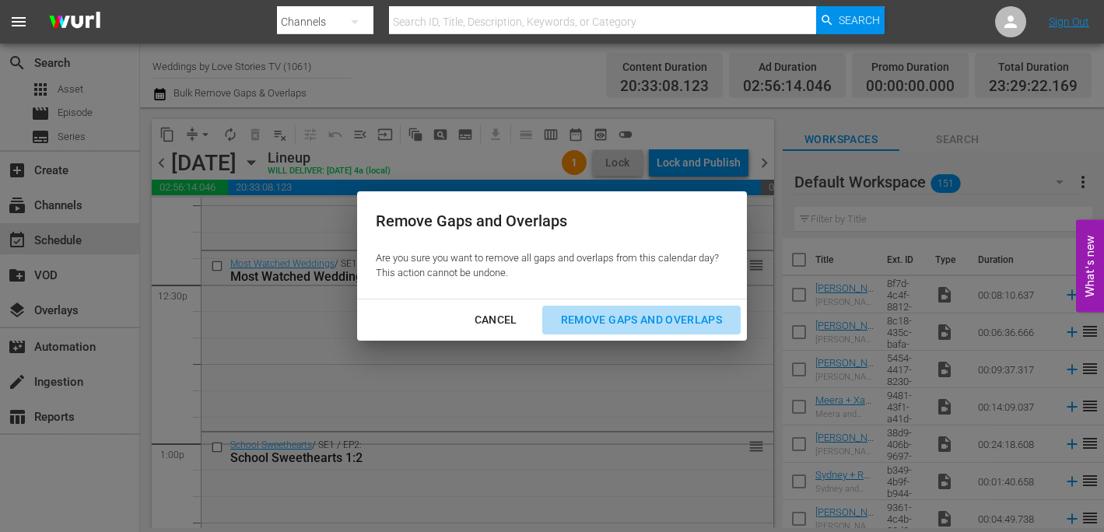
click at [594, 312] on div "Remove Gaps and Overlaps" at bounding box center [642, 319] width 186 height 19
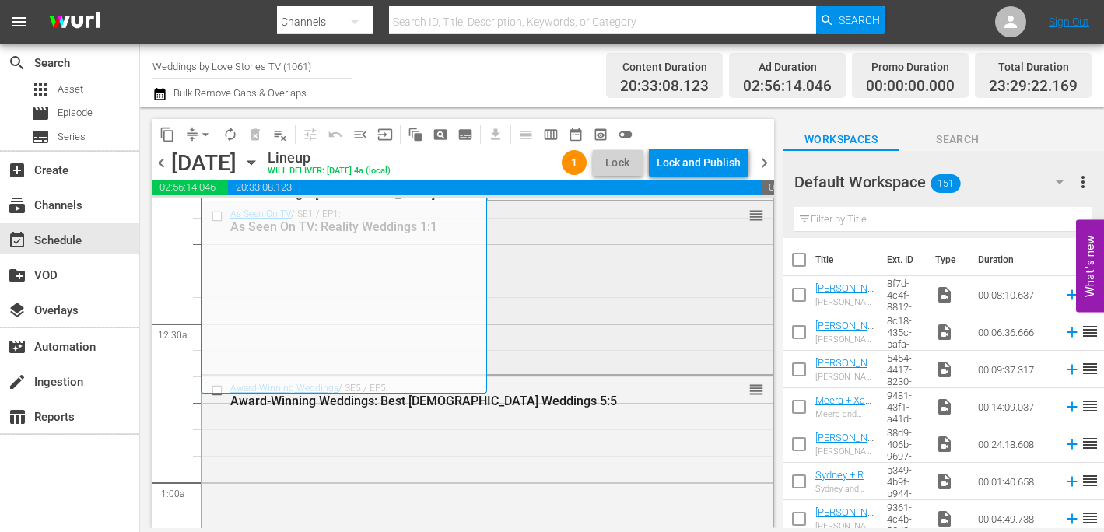
scroll to position [0, 0]
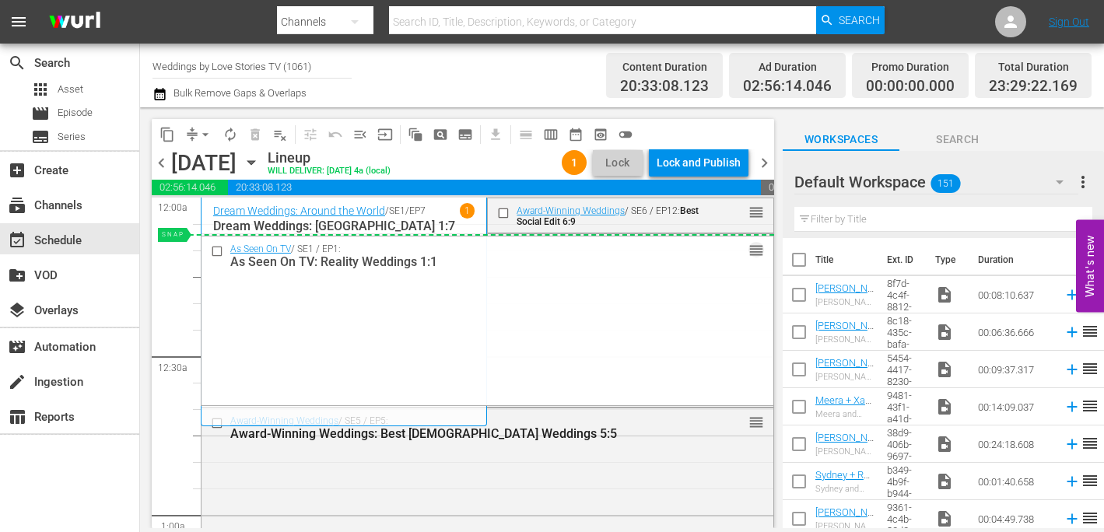
drag, startPoint x: 754, startPoint y: 246, endPoint x: 731, endPoint y: 239, distance: 23.6
